Goal: Task Accomplishment & Management: Use online tool/utility

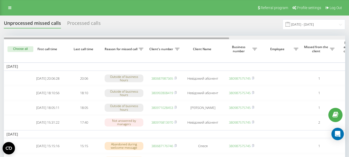
click at [233, 38] on div at bounding box center [174, 38] width 341 height 4
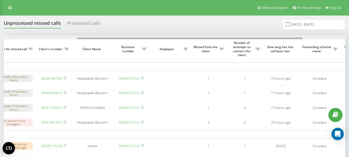
drag, startPoint x: 233, startPoint y: 38, endPoint x: 188, endPoint y: 38, distance: 45.0
click at [188, 38] on div at bounding box center [189, 38] width 225 height 2
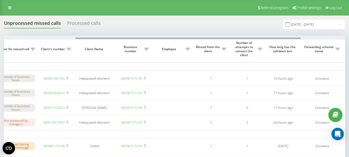
click at [65, 37] on div at bounding box center [174, 38] width 341 height 4
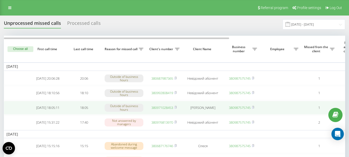
click at [160, 110] on link "380971028453" at bounding box center [162, 107] width 22 height 5
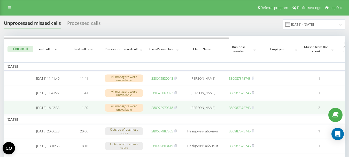
click at [164, 109] on link "380975970318" at bounding box center [162, 107] width 22 height 5
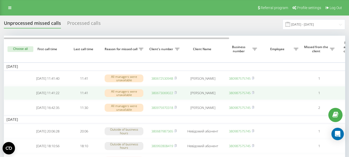
click at [159, 95] on link "380673069022" at bounding box center [162, 92] width 22 height 5
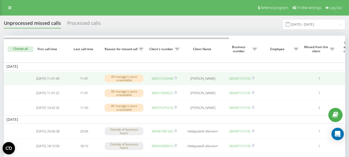
click at [155, 78] on link "380672530948" at bounding box center [162, 78] width 22 height 5
